Goal: Task Accomplishment & Management: Manage account settings

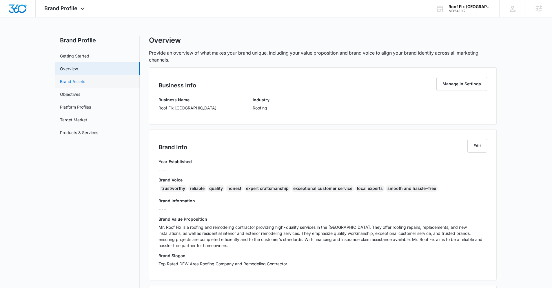
click at [69, 84] on link "Brand Assets" at bounding box center [72, 81] width 25 height 6
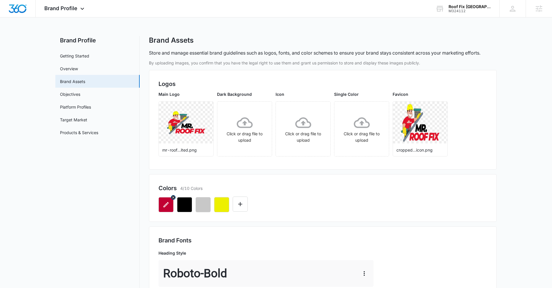
click at [165, 204] on icon "button" at bounding box center [166, 204] width 7 height 7
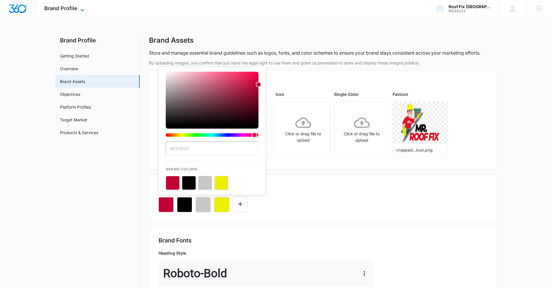
click at [70, 10] on span "Brand Profile" at bounding box center [60, 8] width 33 height 6
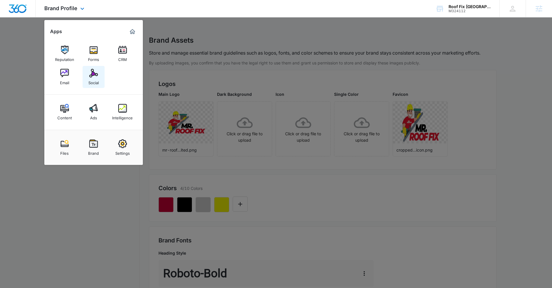
click at [91, 77] on img at bounding box center [93, 73] width 9 height 9
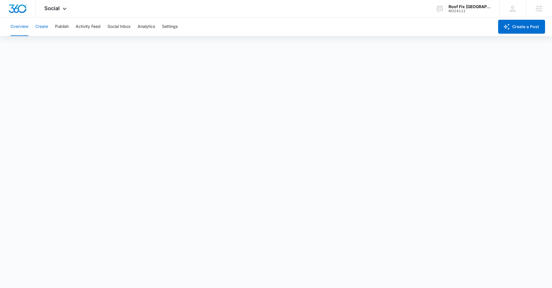
click at [43, 24] on button "Create" at bounding box center [41, 26] width 13 height 19
click at [60, 27] on button "Publish" at bounding box center [62, 26] width 14 height 19
click at [47, 44] on button "Schedules" at bounding box center [44, 44] width 20 height 16
click at [21, 46] on button "Calendar" at bounding box center [18, 44] width 17 height 16
